Goal: Find specific fact

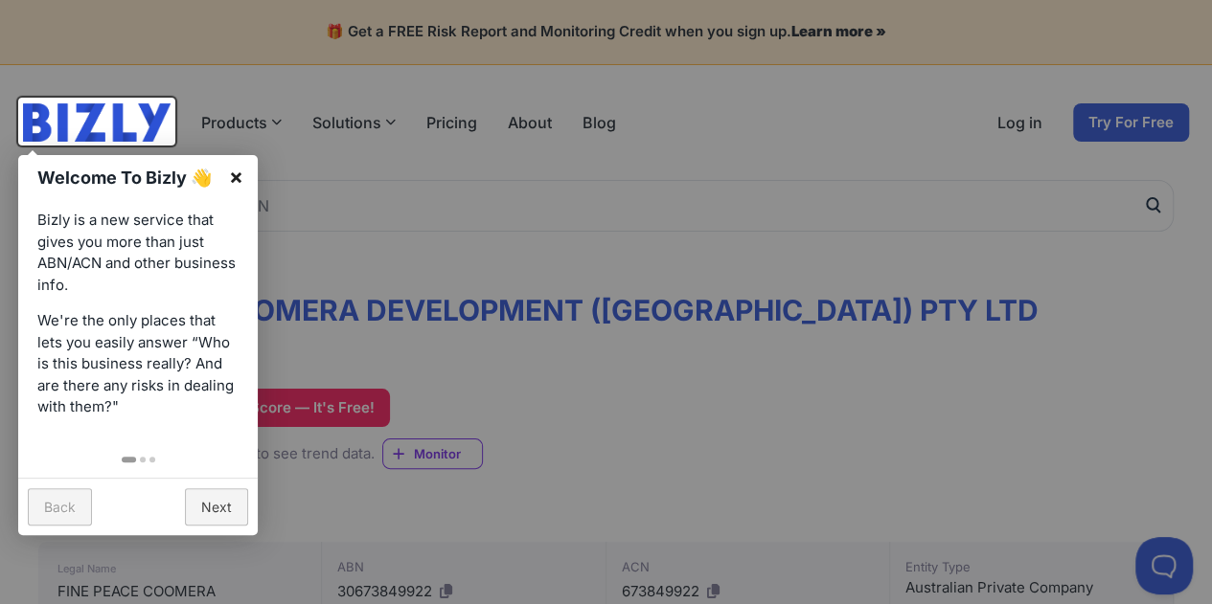
click at [236, 166] on link "×" at bounding box center [236, 176] width 43 height 43
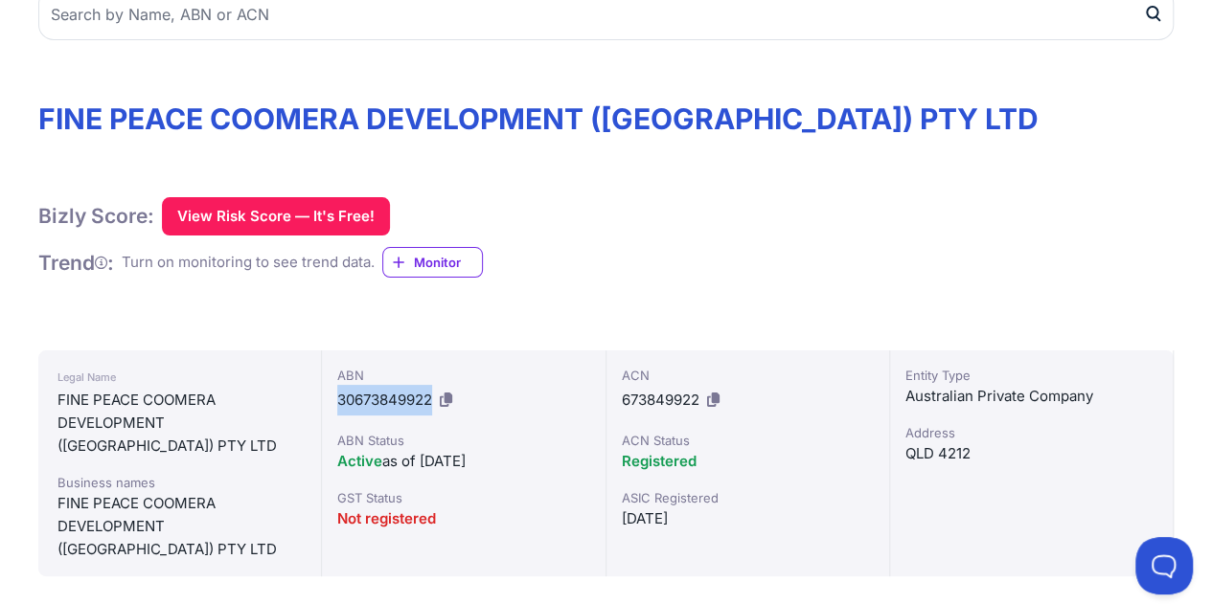
drag, startPoint x: 338, startPoint y: 396, endPoint x: 433, endPoint y: 398, distance: 94.9
click at [432, 398] on span "30673849922" at bounding box center [384, 400] width 95 height 18
copy span "30673849922"
